Goal: Transaction & Acquisition: Purchase product/service

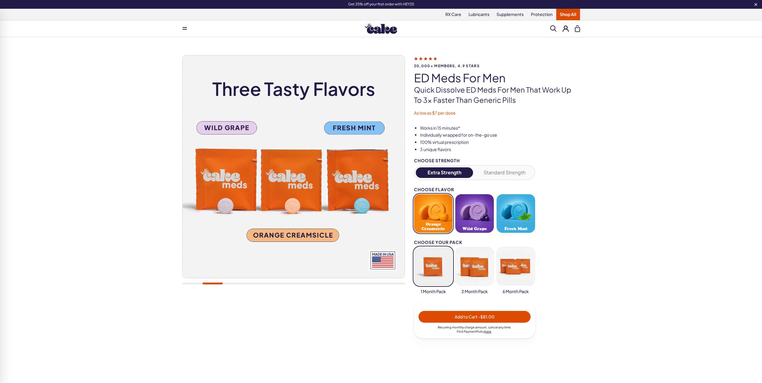
click at [565, 15] on link "Shop All" at bounding box center [568, 14] width 24 height 11
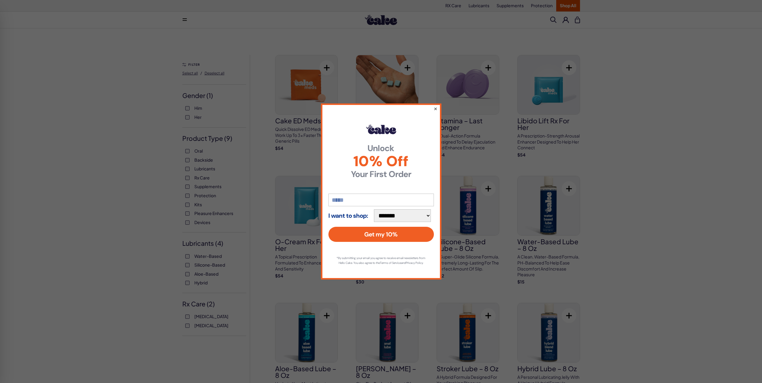
click at [433, 106] on button "×" at bounding box center [435, 108] width 4 height 7
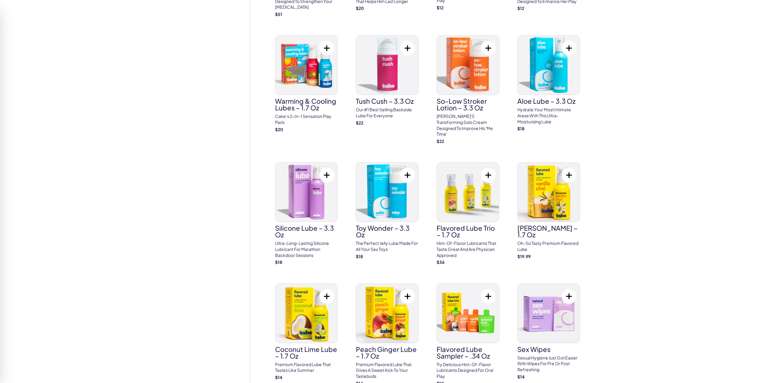
scroll to position [759, 0]
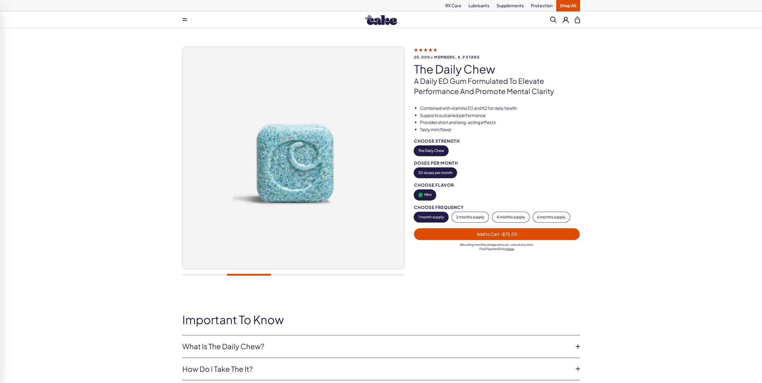
drag, startPoint x: 516, startPoint y: 220, endPoint x: 525, endPoint y: 217, distance: 8.9
click at [516, 219] on button "4 months supply" at bounding box center [510, 217] width 37 height 10
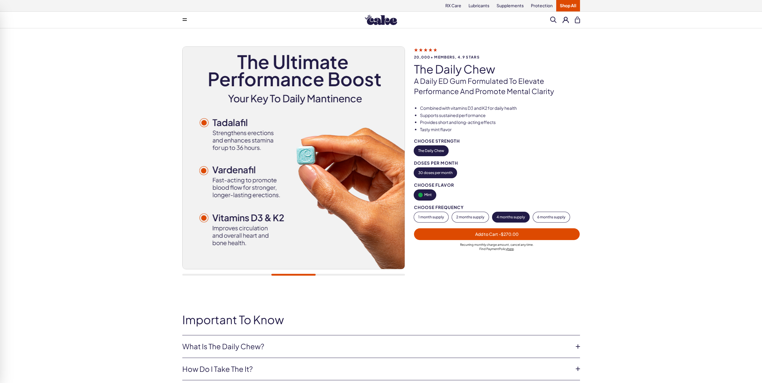
click at [552, 231] on span "Add to Cart - $270.00" at bounding box center [497, 233] width 159 height 7
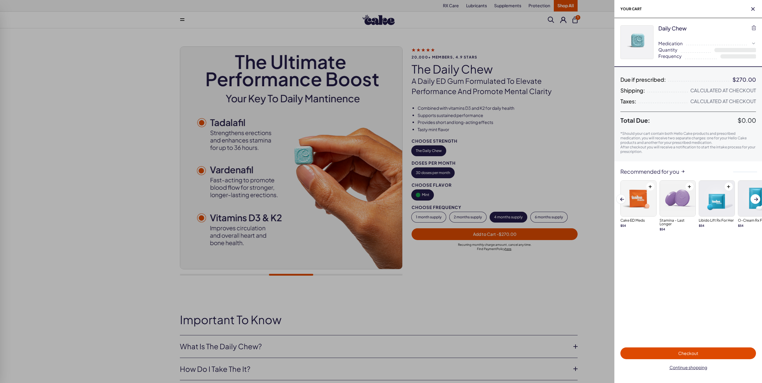
select select "**"
click at [703, 354] on span "Checkout" at bounding box center [692, 352] width 128 height 7
